Goal: Information Seeking & Learning: Learn about a topic

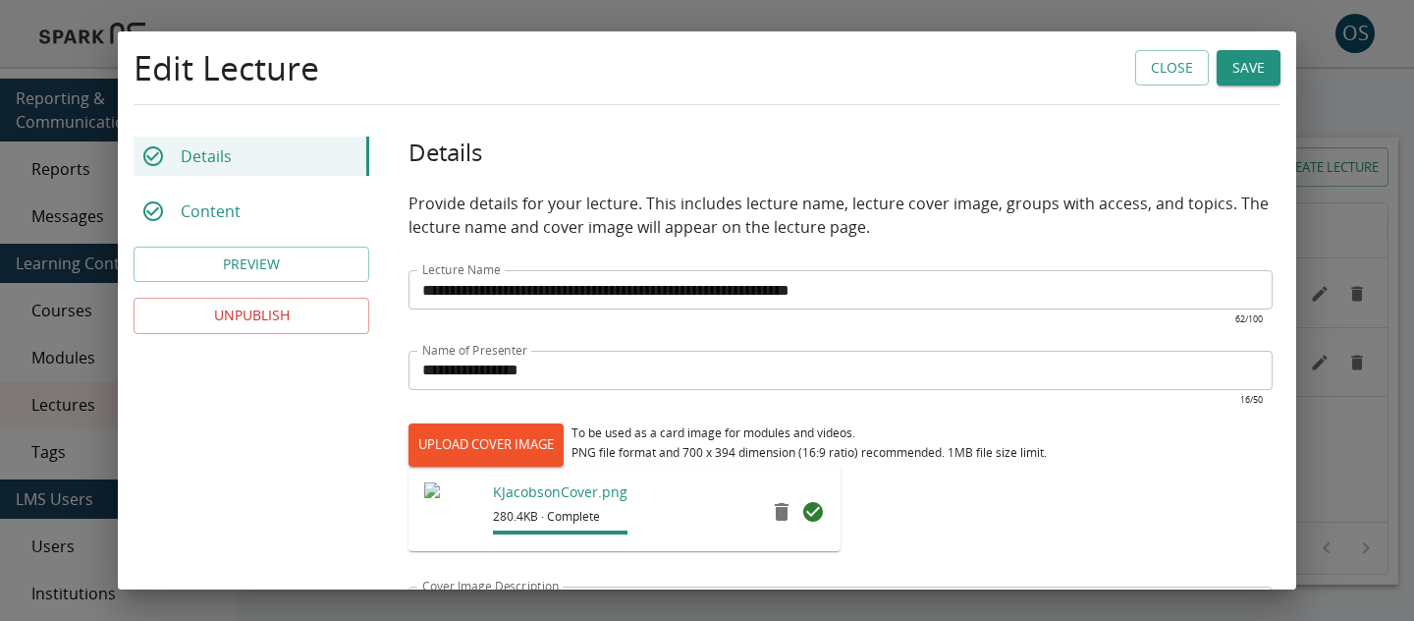
scroll to position [860, 0]
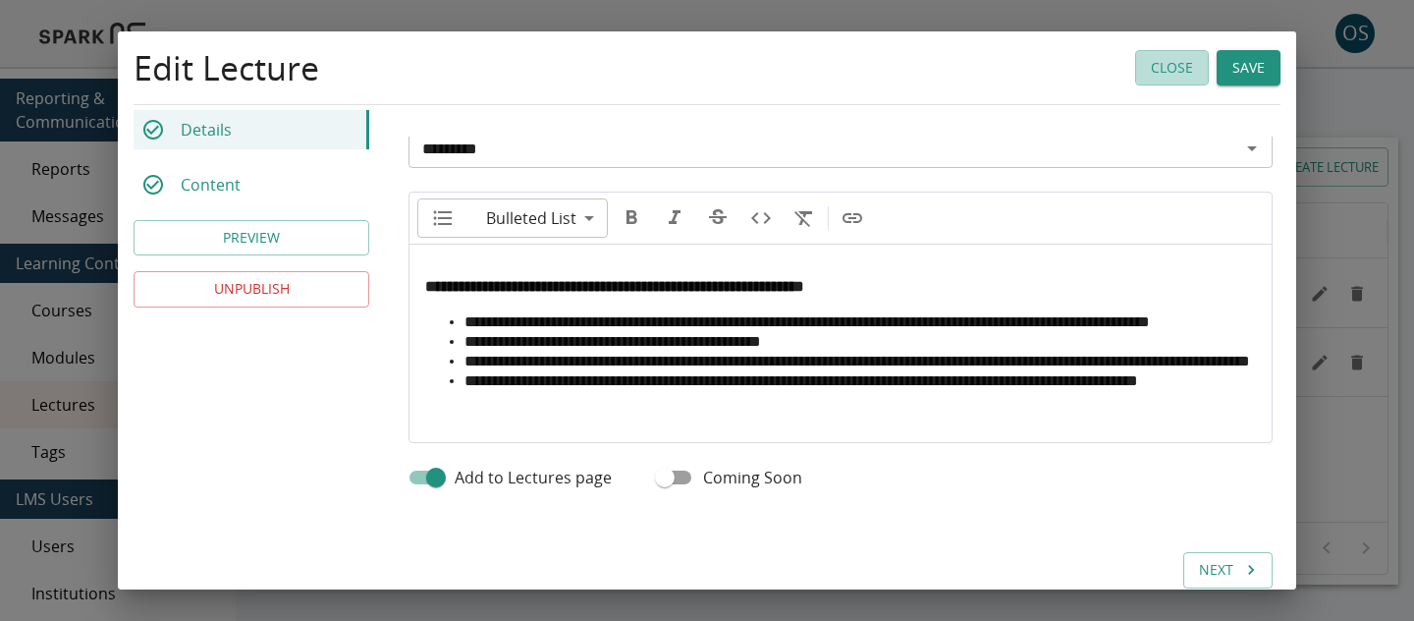
click at [1155, 61] on button "Close" at bounding box center [1172, 68] width 74 height 36
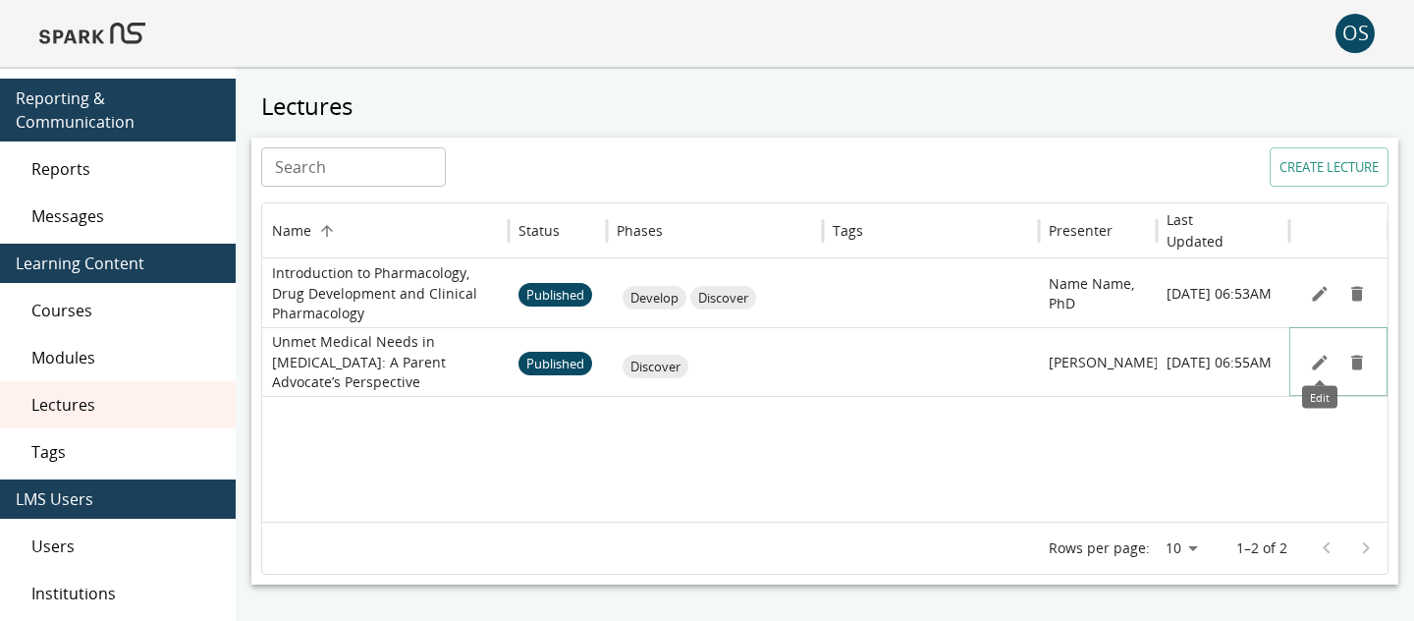
click at [1310, 358] on icon "Edit" at bounding box center [1320, 362] width 20 height 20
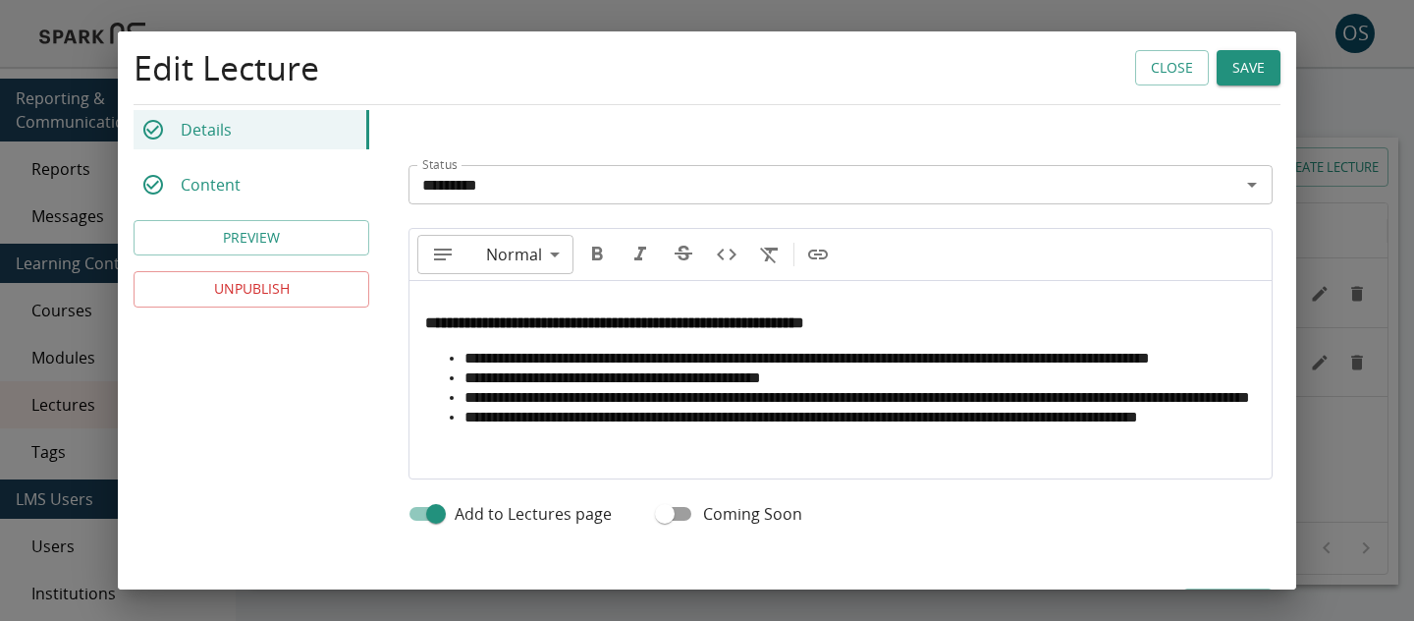
scroll to position [934, 0]
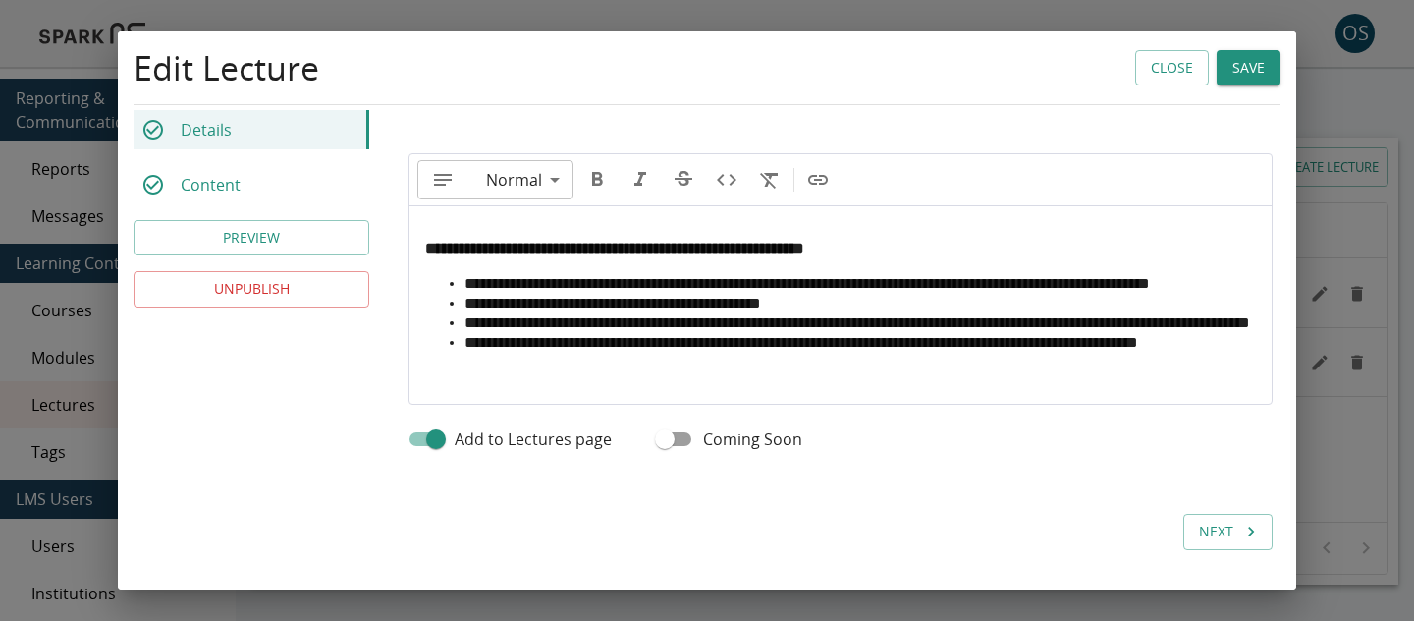
click at [338, 231] on button "PREVIEW" at bounding box center [252, 238] width 236 height 36
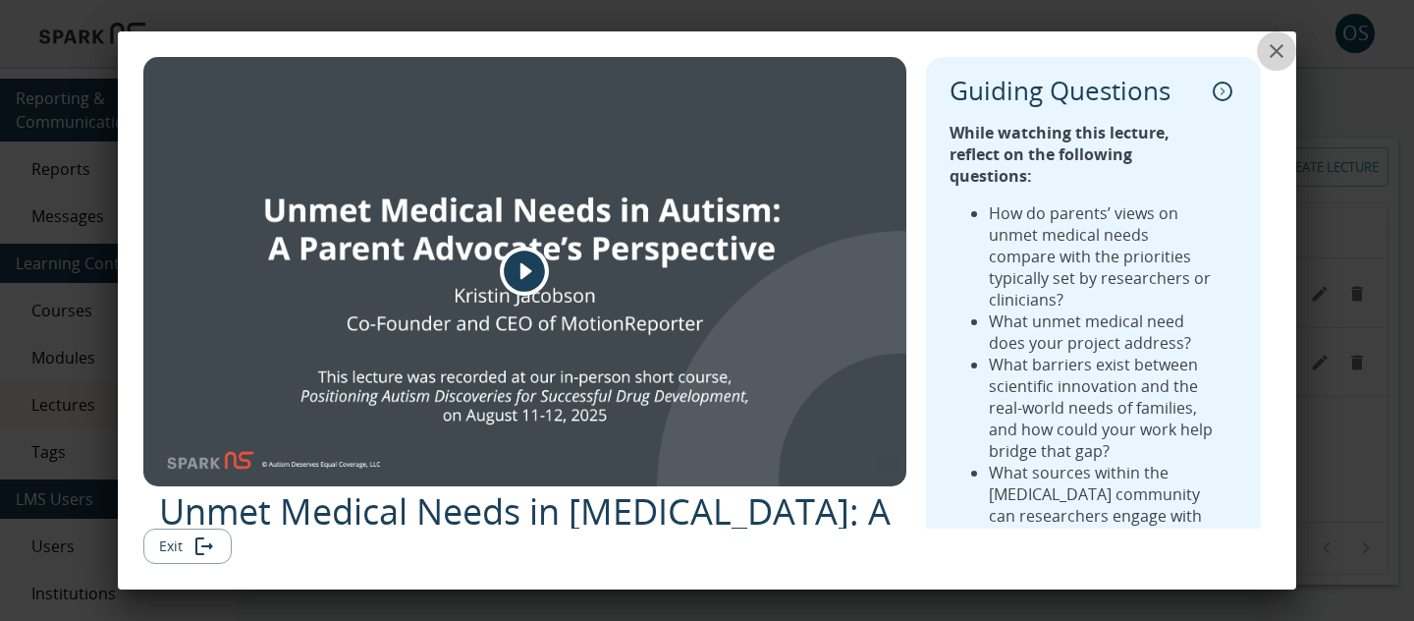
click at [1281, 44] on icon "close" at bounding box center [1277, 51] width 14 height 14
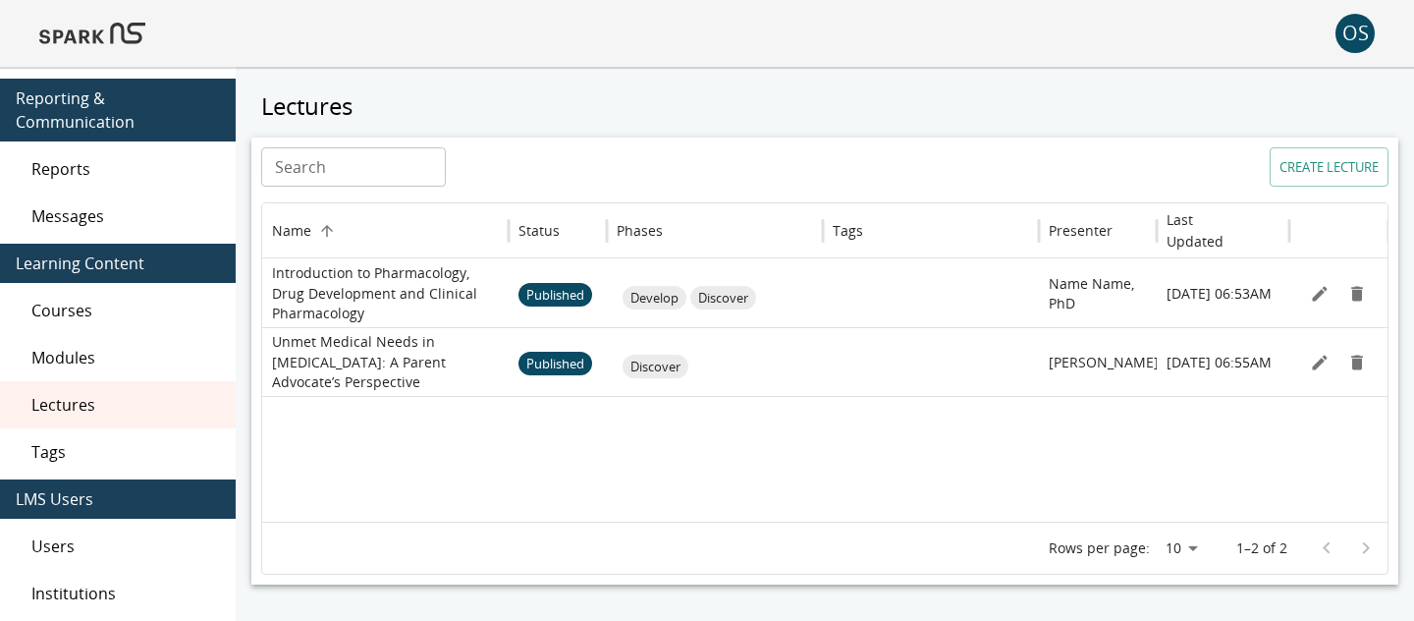
scroll to position [9, 0]
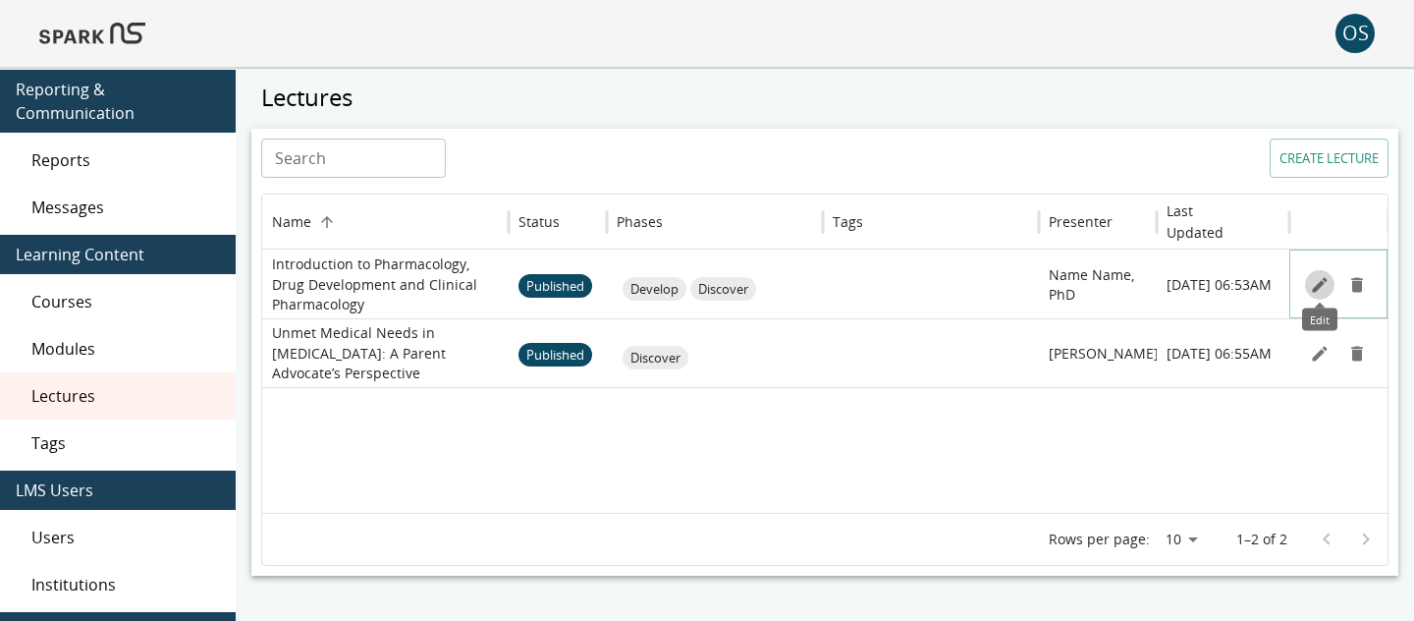
click at [1317, 291] on icon "Edit" at bounding box center [1320, 285] width 20 height 20
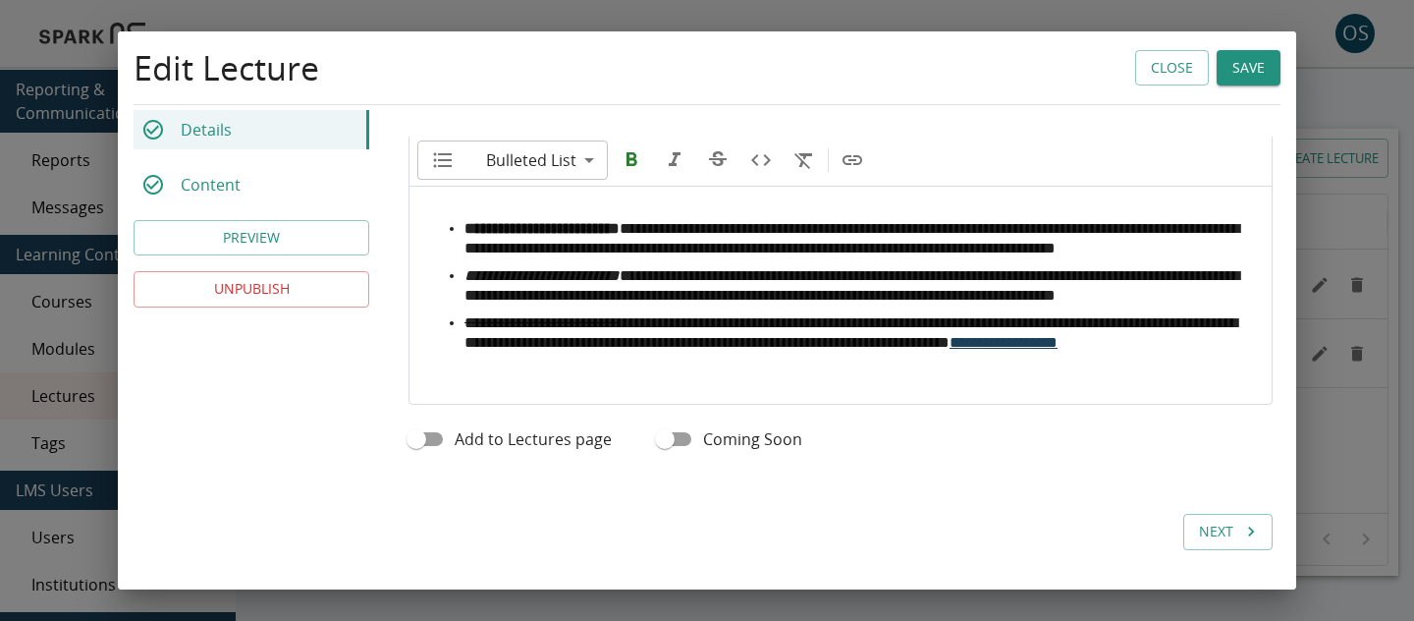
scroll to position [976, 0]
click at [315, 252] on button "PREVIEW" at bounding box center [252, 238] width 236 height 36
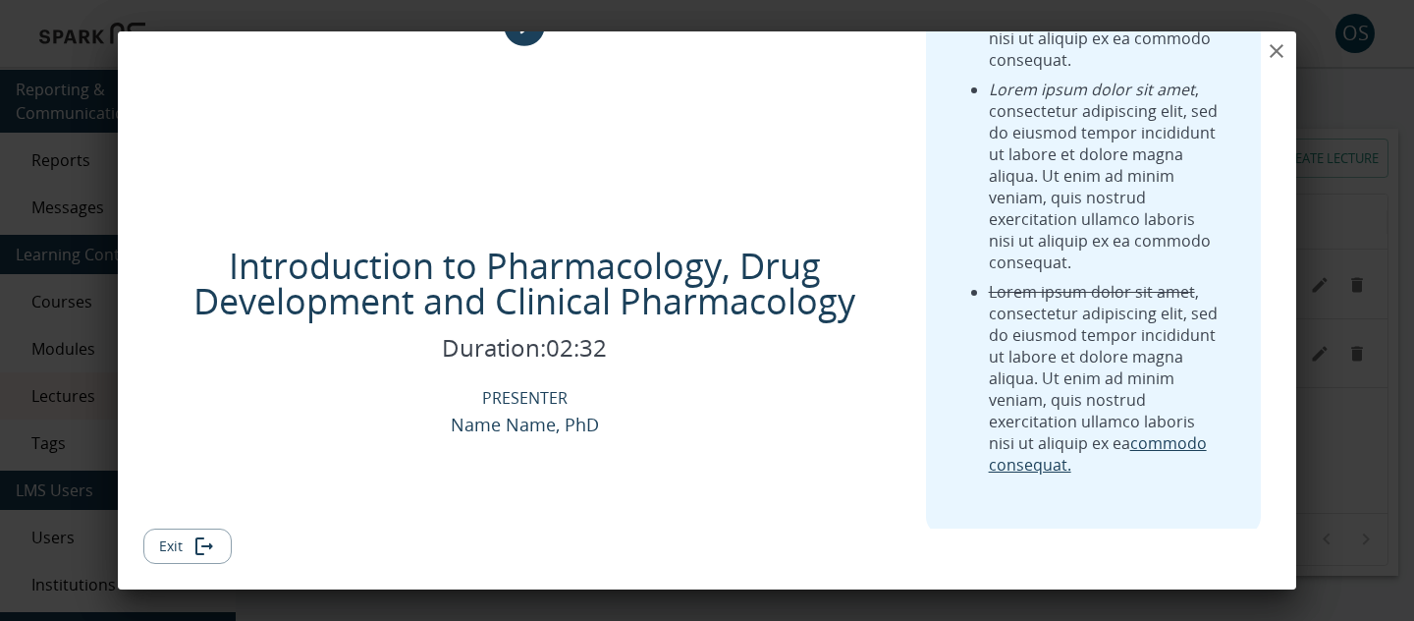
scroll to position [0, 0]
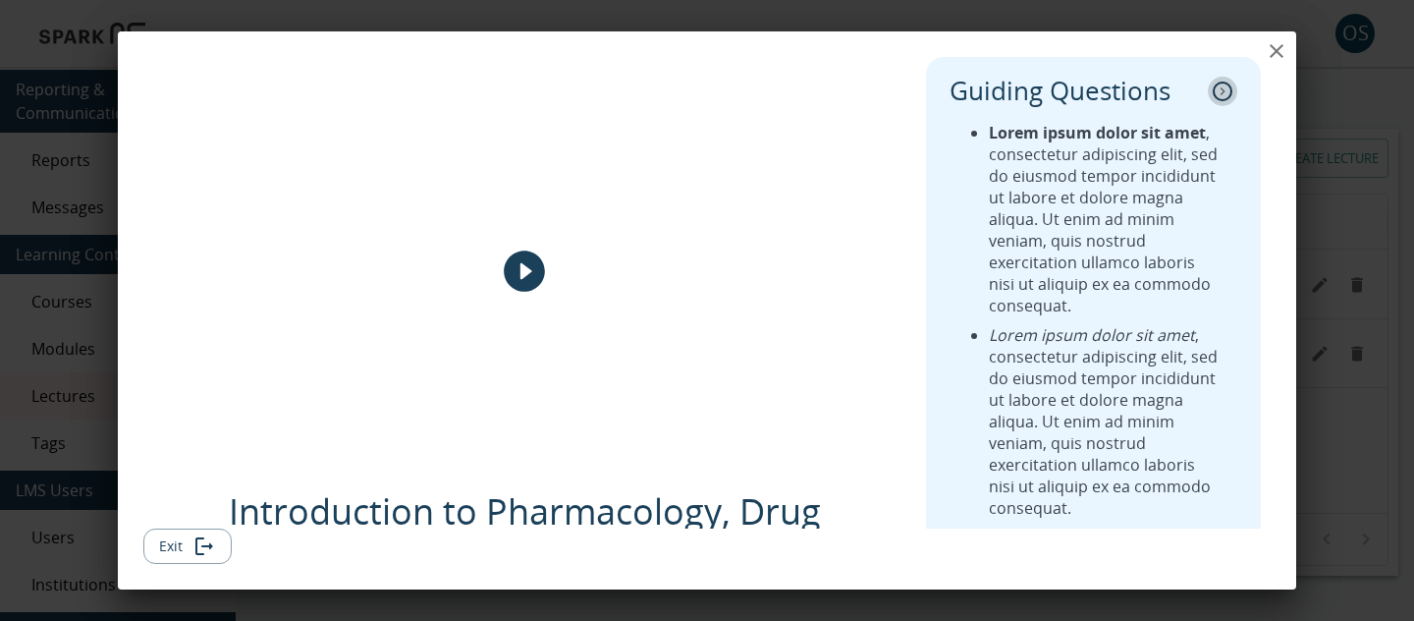
click at [1225, 81] on icon "collapse" at bounding box center [1223, 91] width 20 height 20
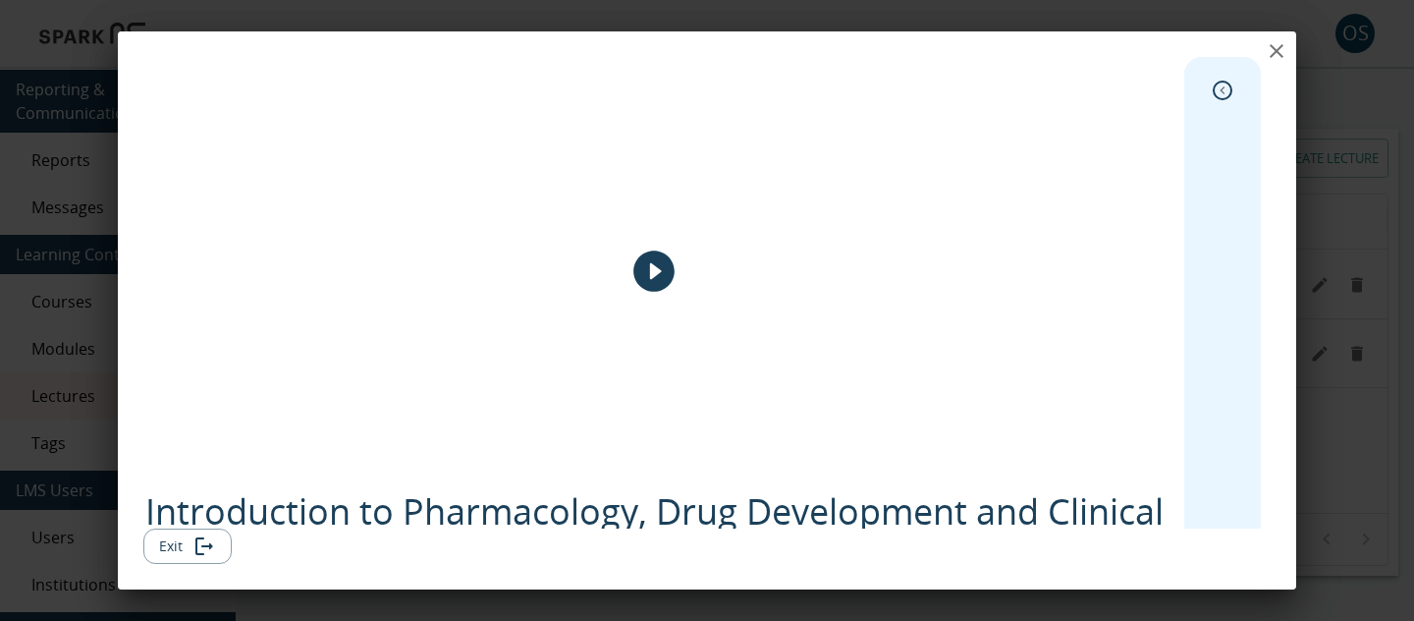
click at [1225, 81] on icon "expand" at bounding box center [1223, 91] width 20 height 20
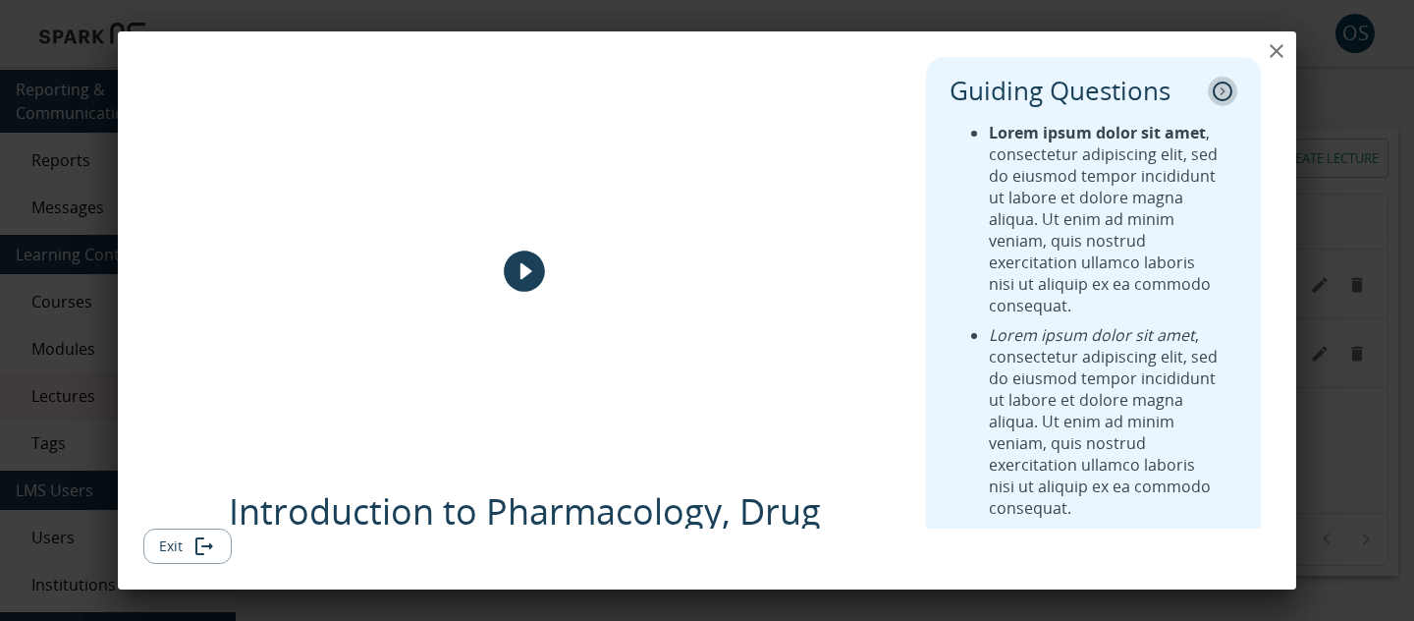
click at [1225, 81] on icon "collapse" at bounding box center [1223, 91] width 20 height 20
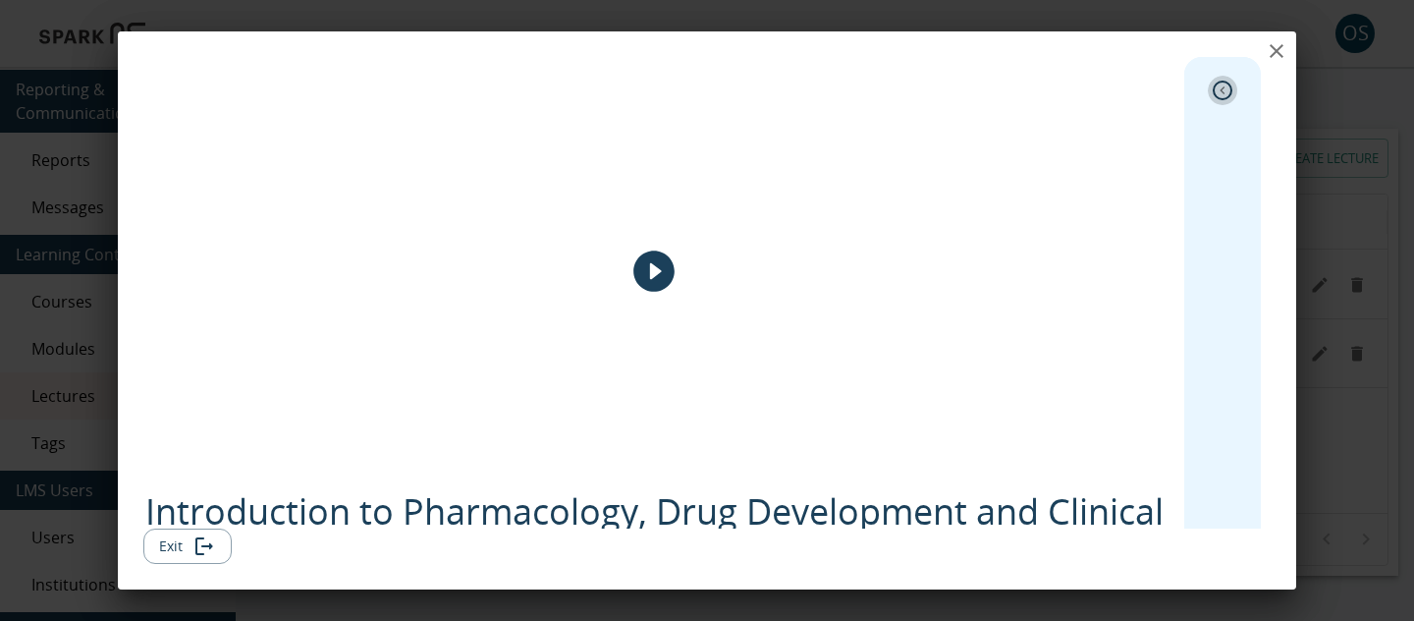
click at [1225, 81] on icon "expand" at bounding box center [1223, 91] width 20 height 20
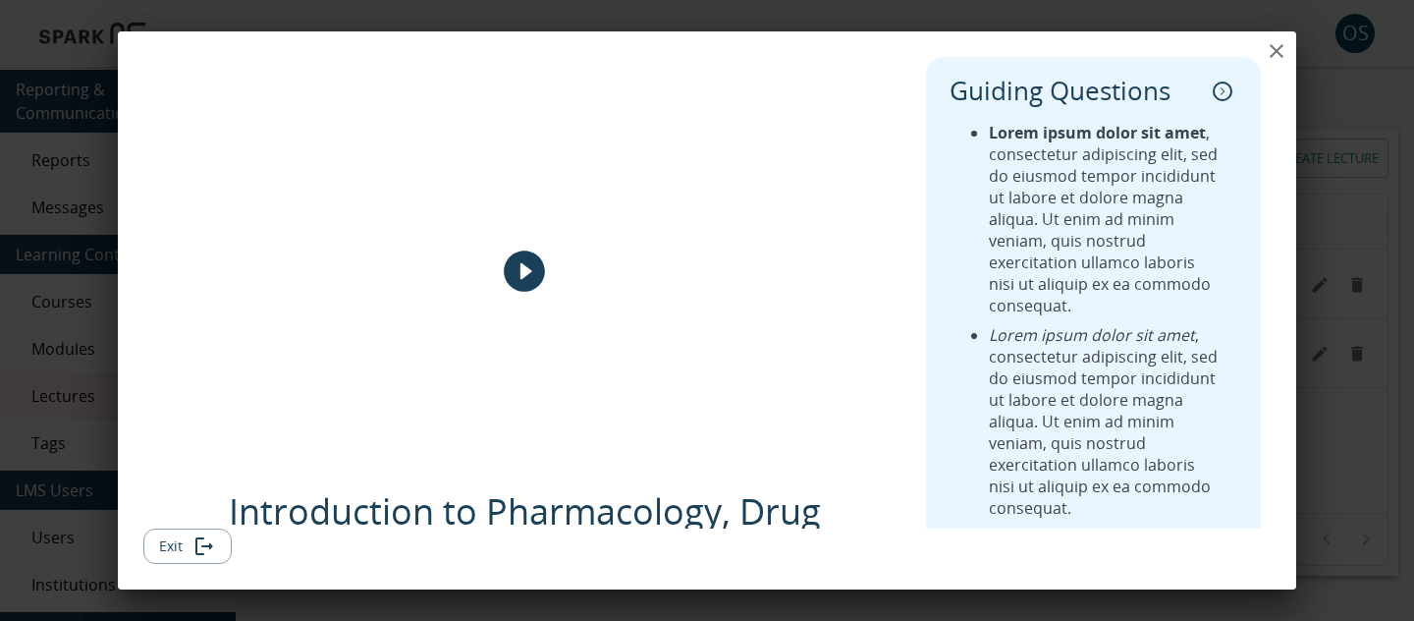
click at [1265, 58] on icon "close" at bounding box center [1277, 51] width 24 height 24
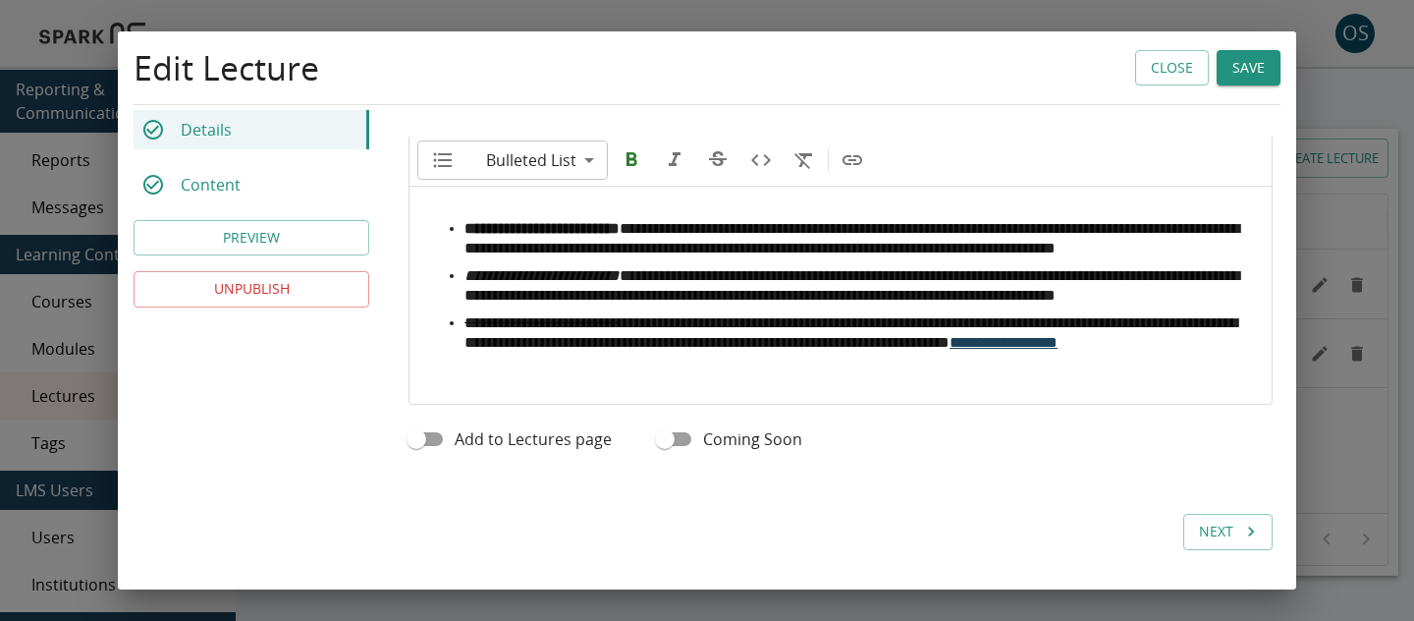
click at [1159, 73] on button "Close" at bounding box center [1172, 68] width 74 height 36
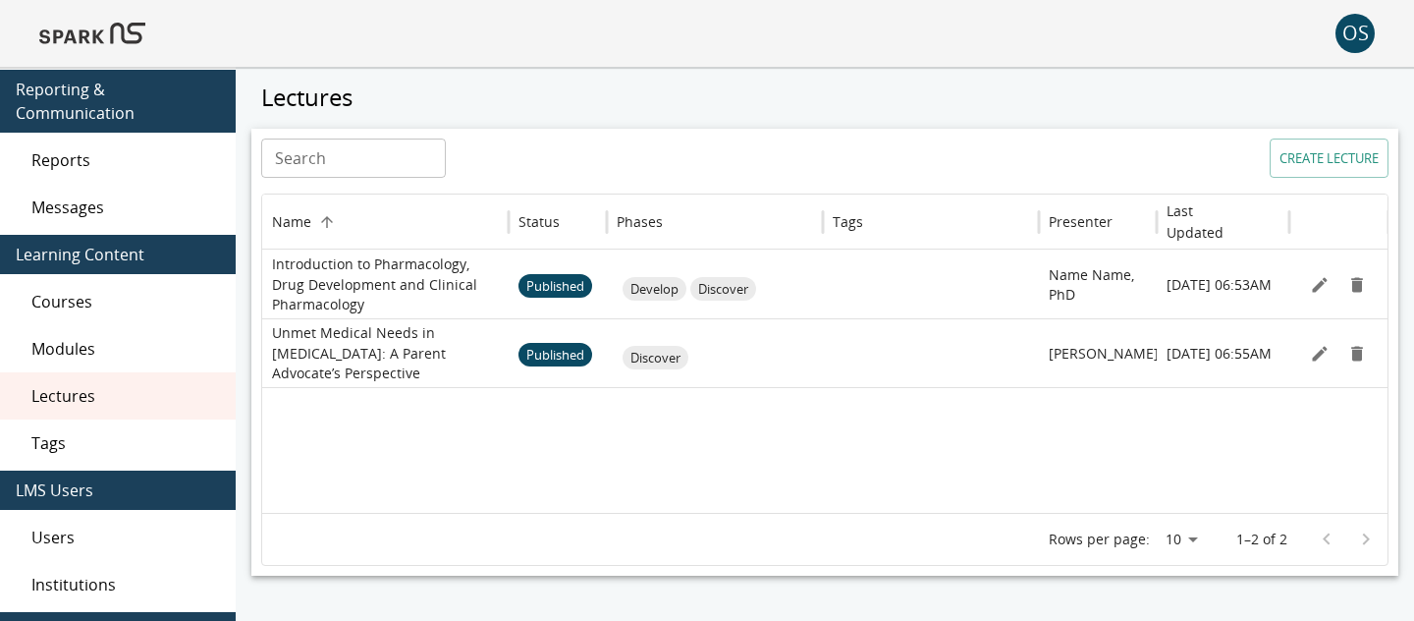
click at [117, 66] on div "OS" at bounding box center [707, 33] width 1414 height 67
click at [117, 30] on img at bounding box center [92, 33] width 106 height 47
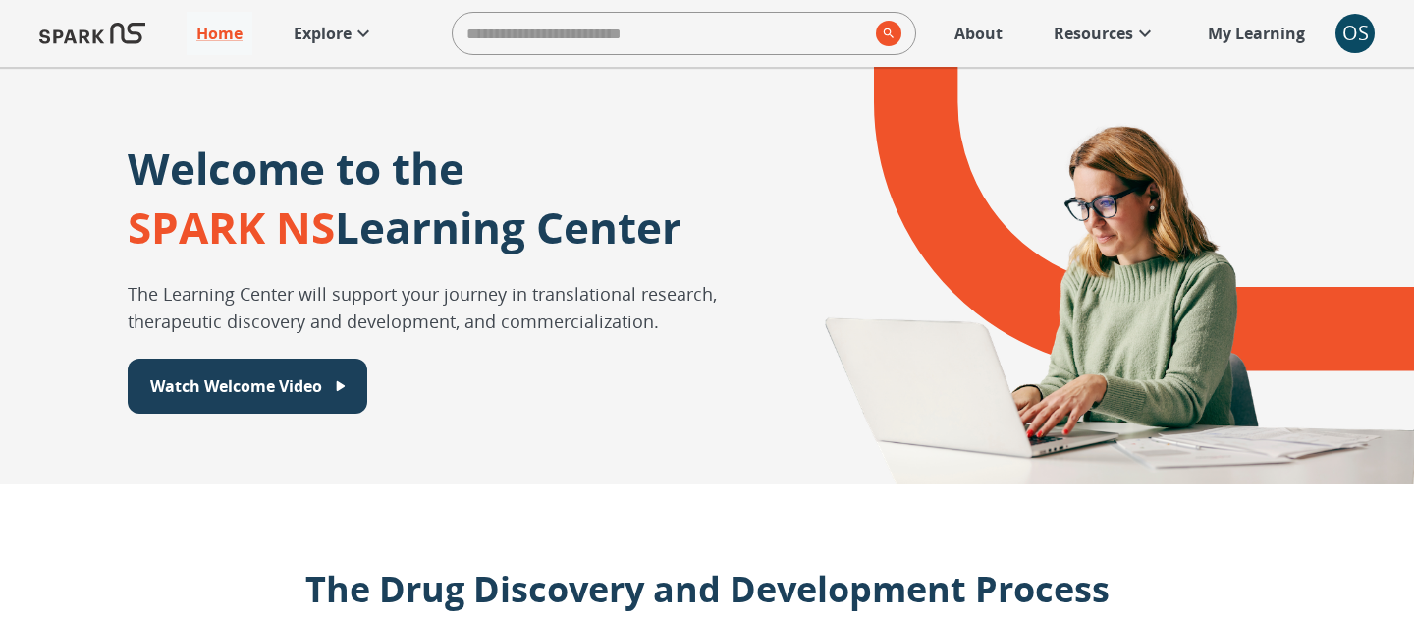
click at [344, 37] on p "Explore" at bounding box center [323, 34] width 58 height 24
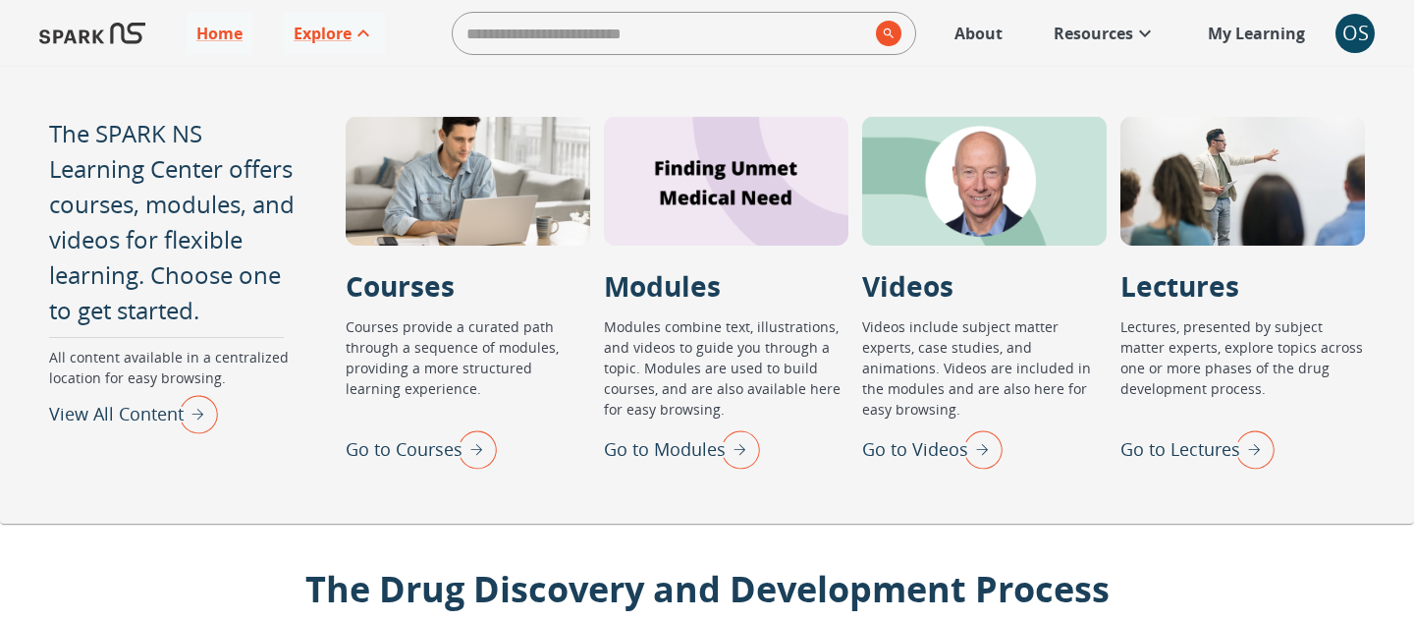
click at [1157, 447] on p "Go to Lectures" at bounding box center [1180, 449] width 120 height 27
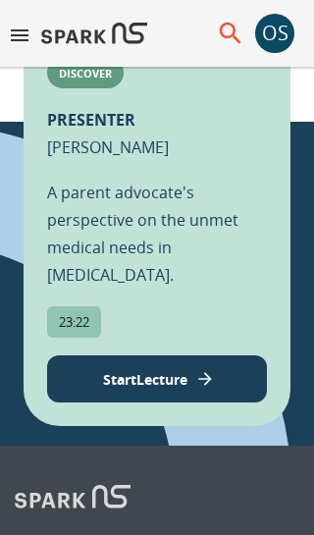
scroll to position [790, 0]
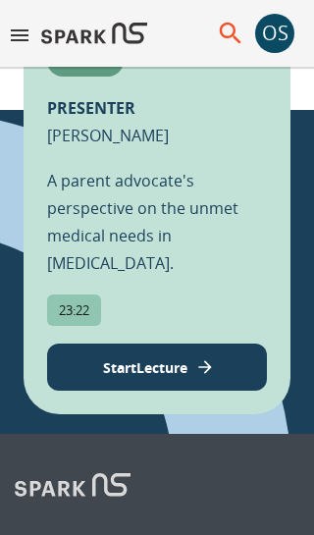
click at [105, 378] on p "Start Lecture" at bounding box center [145, 367] width 84 height 21
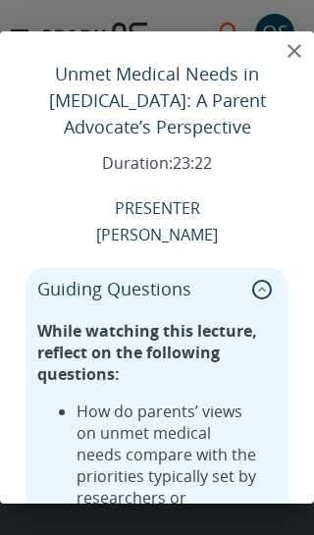
scroll to position [219, 0]
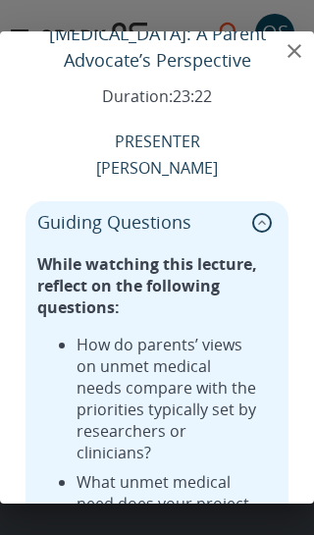
click at [249, 227] on button "collapse" at bounding box center [261, 222] width 29 height 29
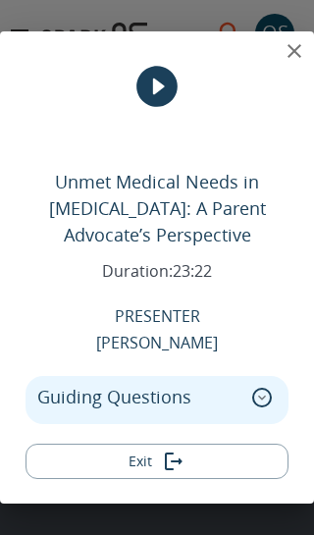
click at [230, 394] on div "Guiding Questions" at bounding box center [157, 397] width 240 height 29
click at [262, 396] on icon "expand" at bounding box center [262, 398] width 20 height 20
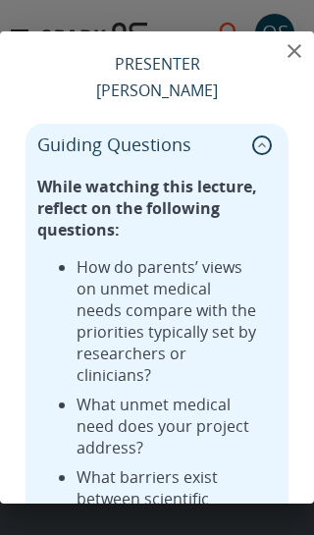
scroll to position [0, 0]
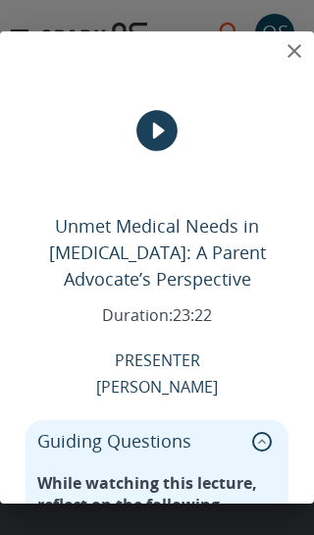
click at [294, 54] on icon "close" at bounding box center [295, 51] width 24 height 24
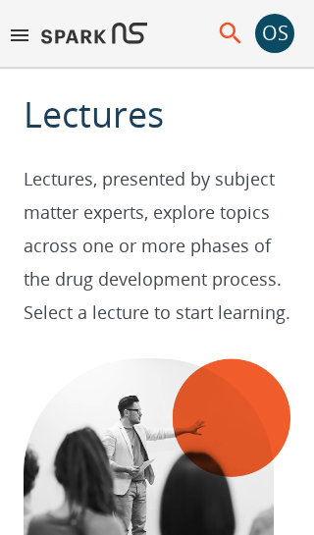
scroll to position [941, 0]
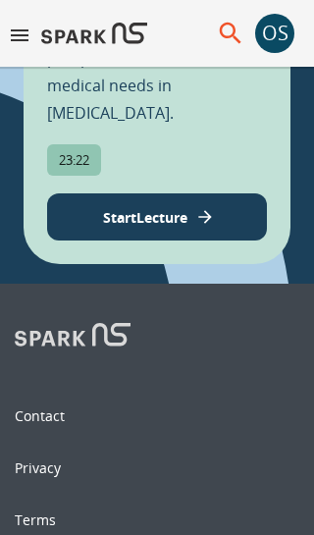
click at [294, 51] on span "OS" at bounding box center [274, 33] width 39 height 39
click at [24, 36] on icon "menu" at bounding box center [20, 36] width 24 height 24
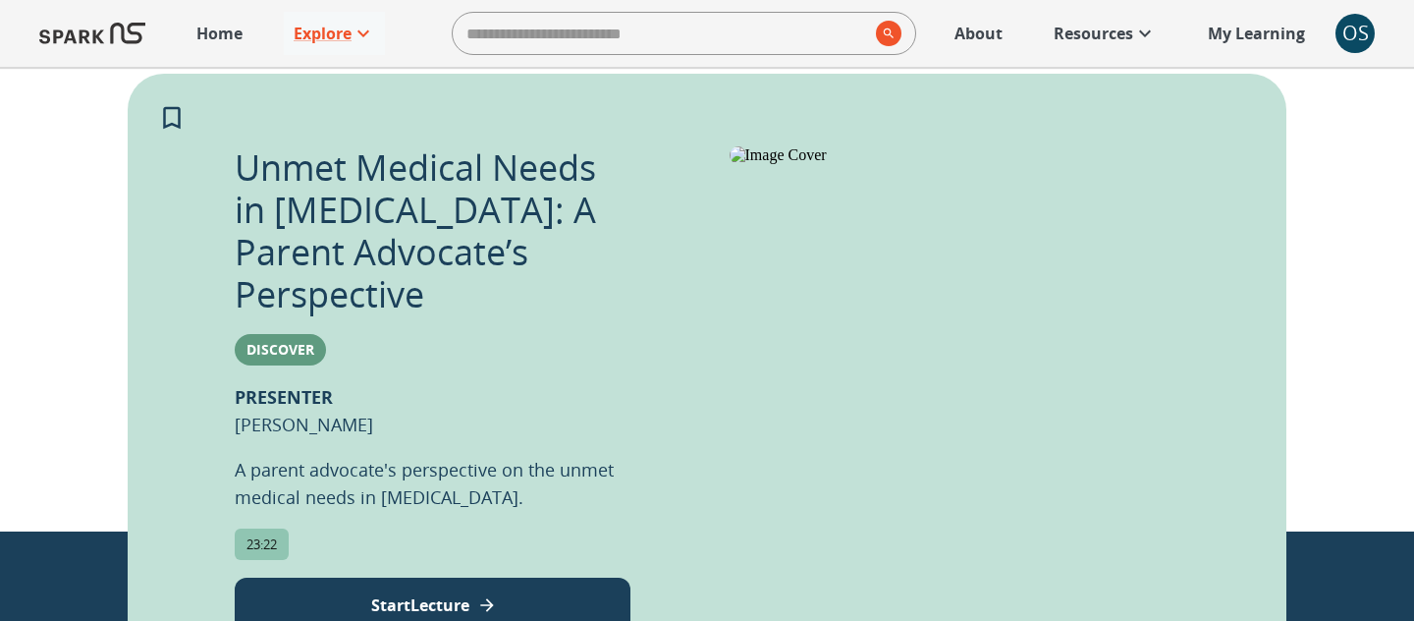
scroll to position [456, 0]
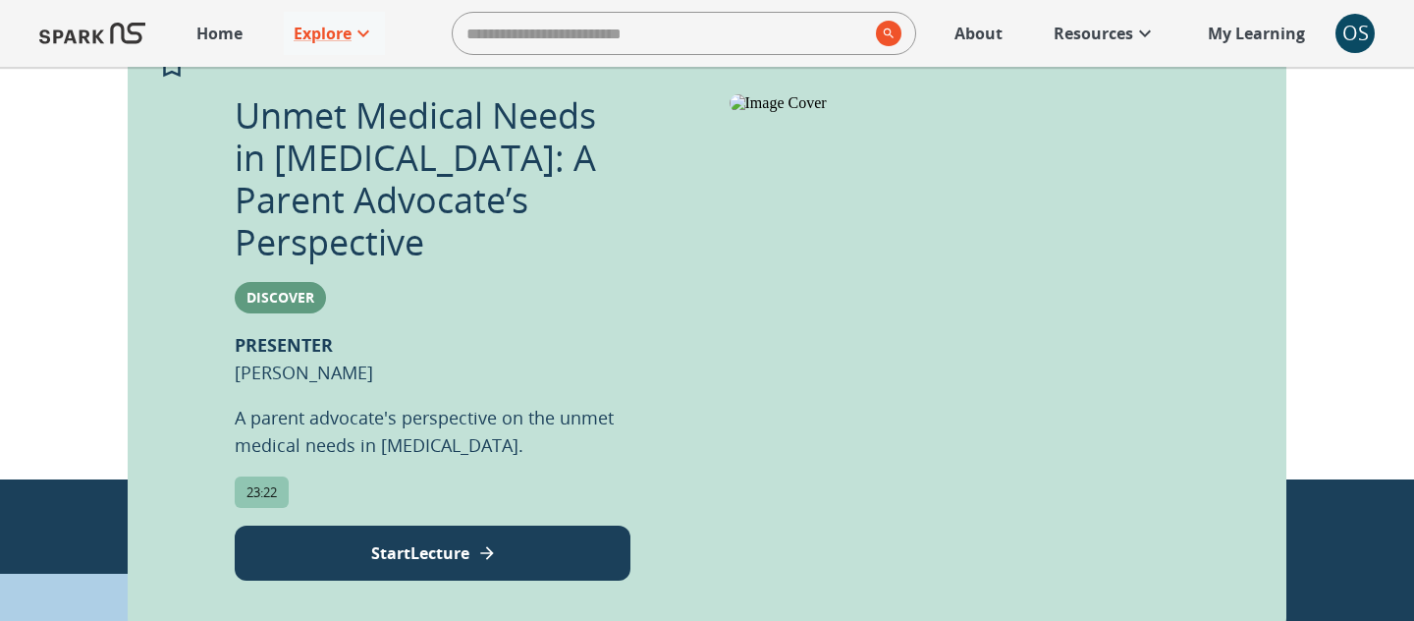
click at [466, 525] on button "Start Lecture" at bounding box center [433, 552] width 396 height 55
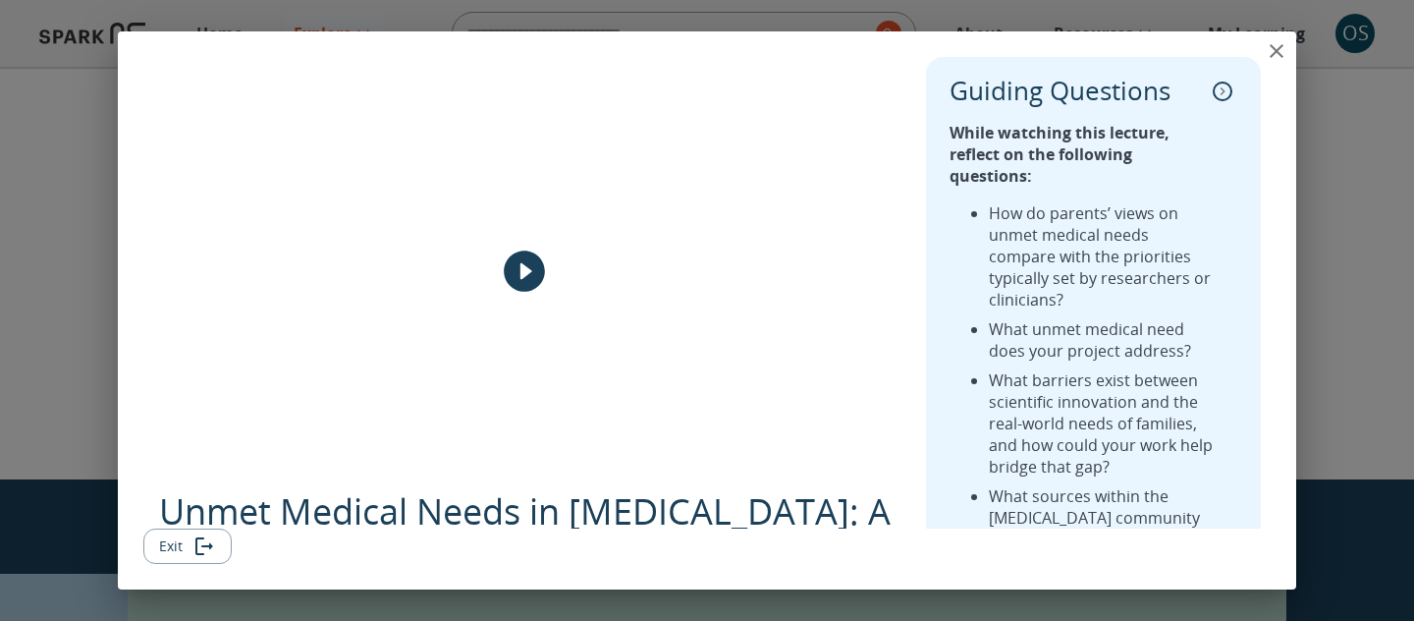
click at [1274, 46] on icon "close" at bounding box center [1277, 51] width 24 height 24
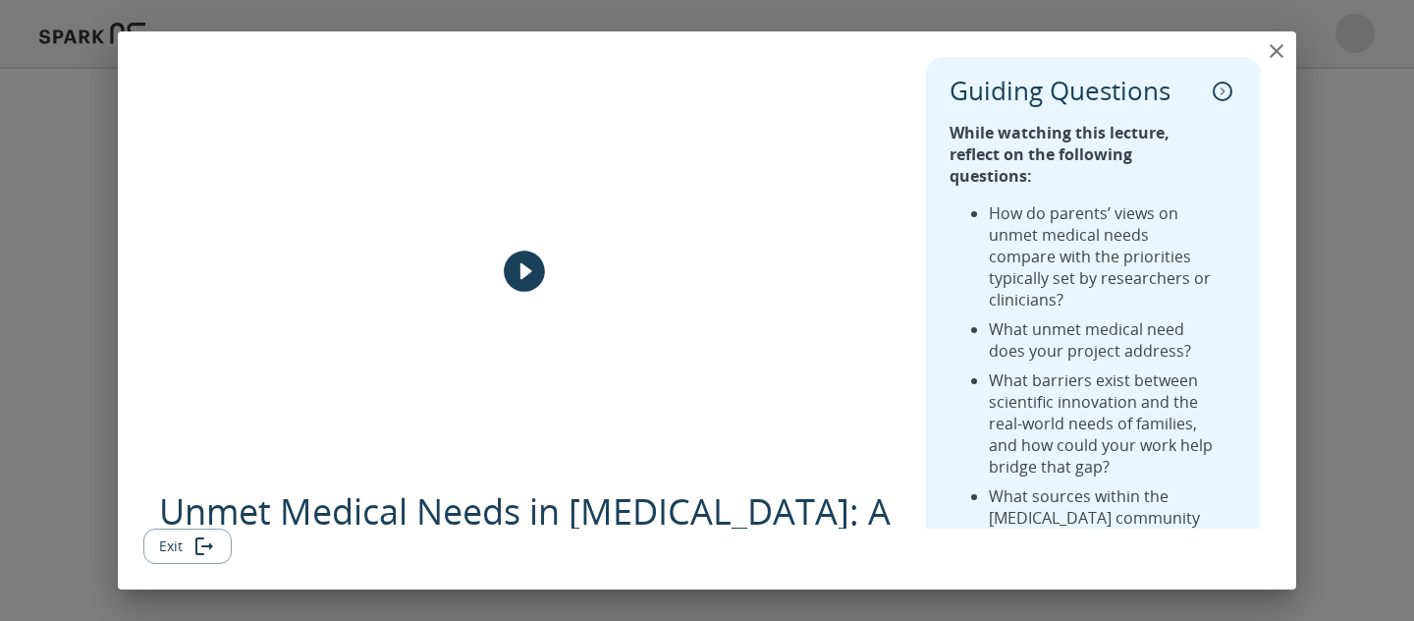
scroll to position [655, 0]
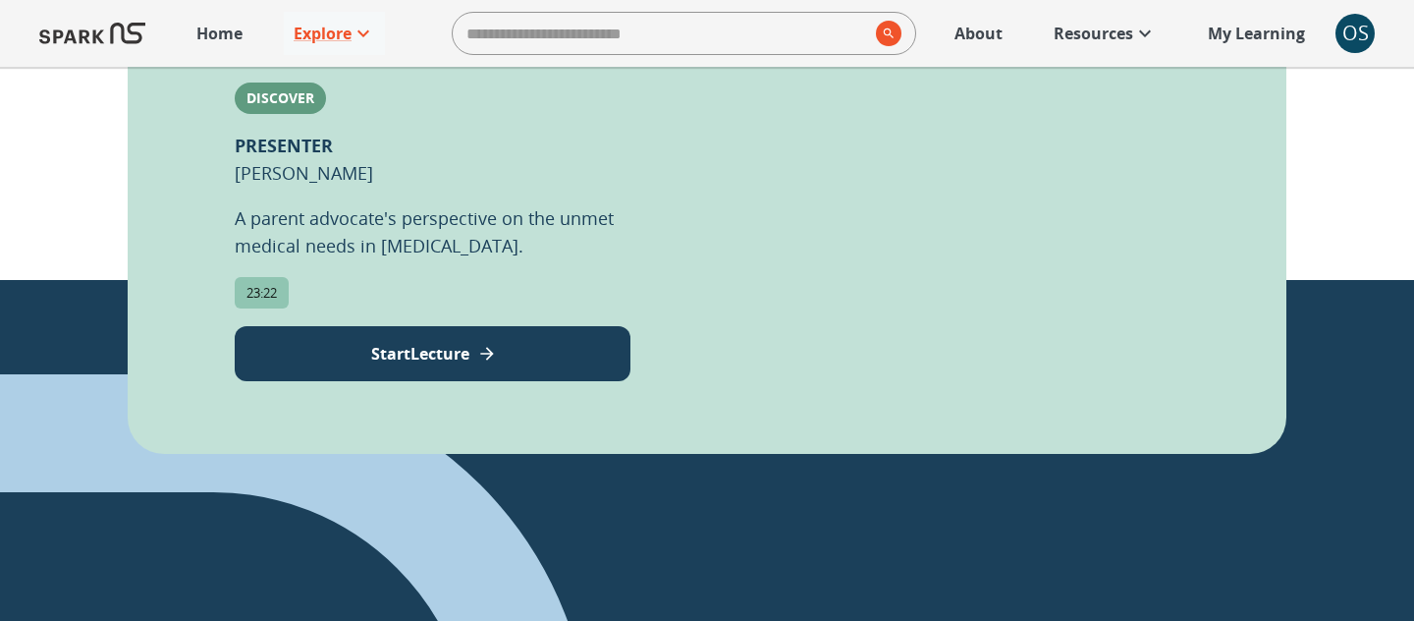
click at [540, 204] on p "A parent advocate's perspective on the unmet medical needs in autism." at bounding box center [433, 231] width 396 height 55
